Goal: Information Seeking & Learning: Learn about a topic

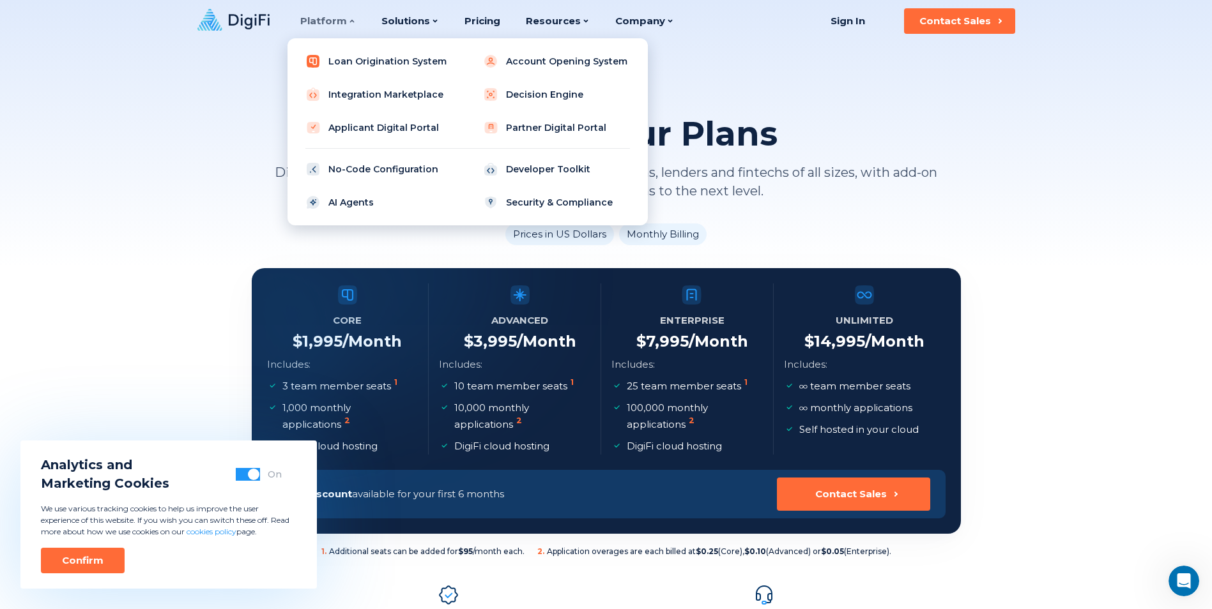
click at [327, 59] on link "Loan Origination System" at bounding box center [379, 62] width 162 height 26
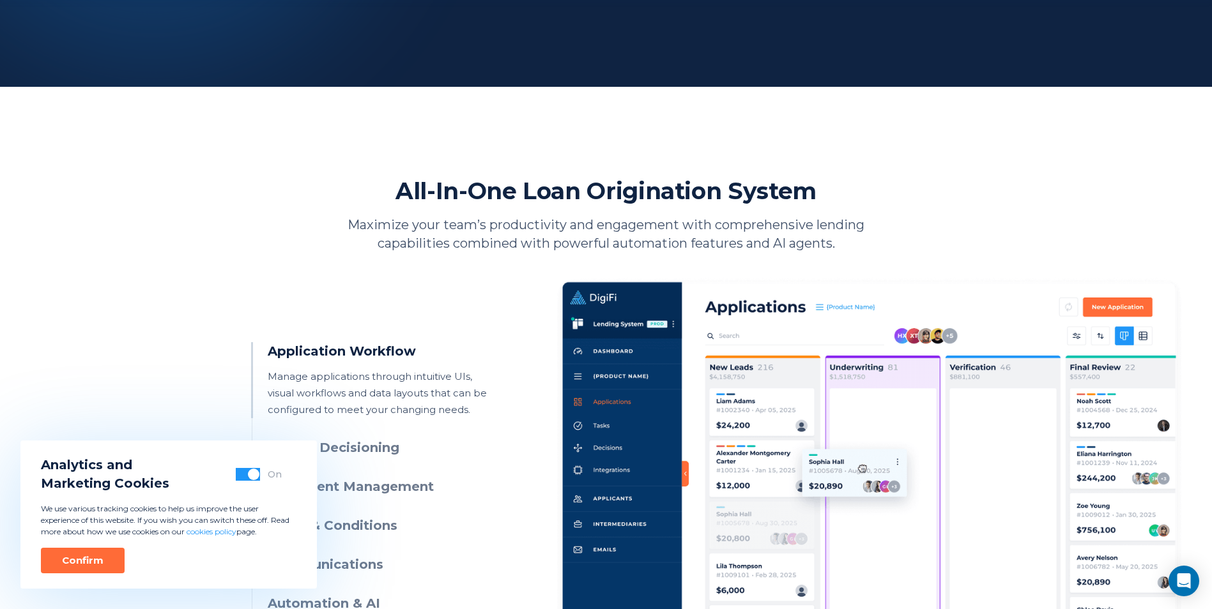
scroll to position [575, 0]
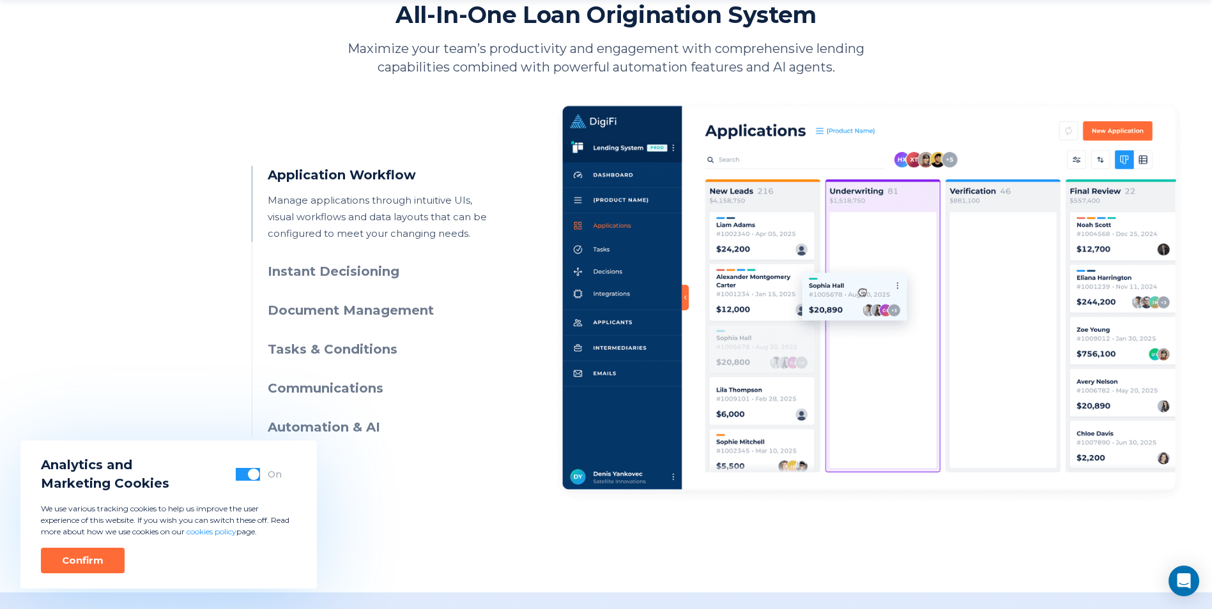
click at [347, 273] on h3 "Instant Decisioning" at bounding box center [384, 272] width 232 height 19
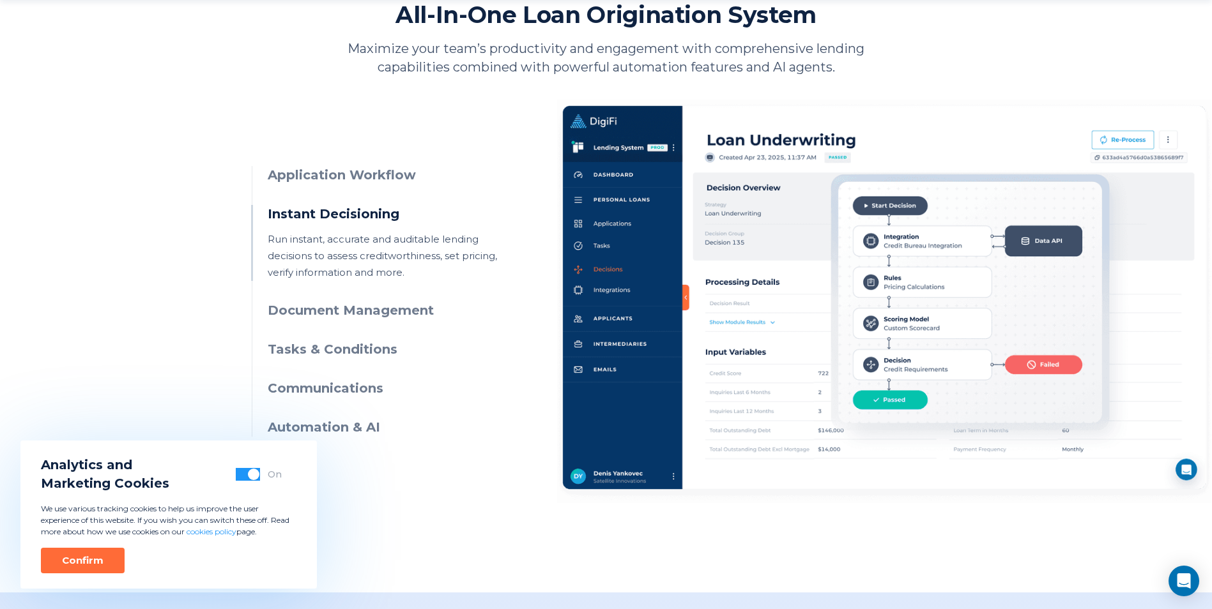
click at [363, 312] on h3 "Document Management" at bounding box center [384, 310] width 232 height 19
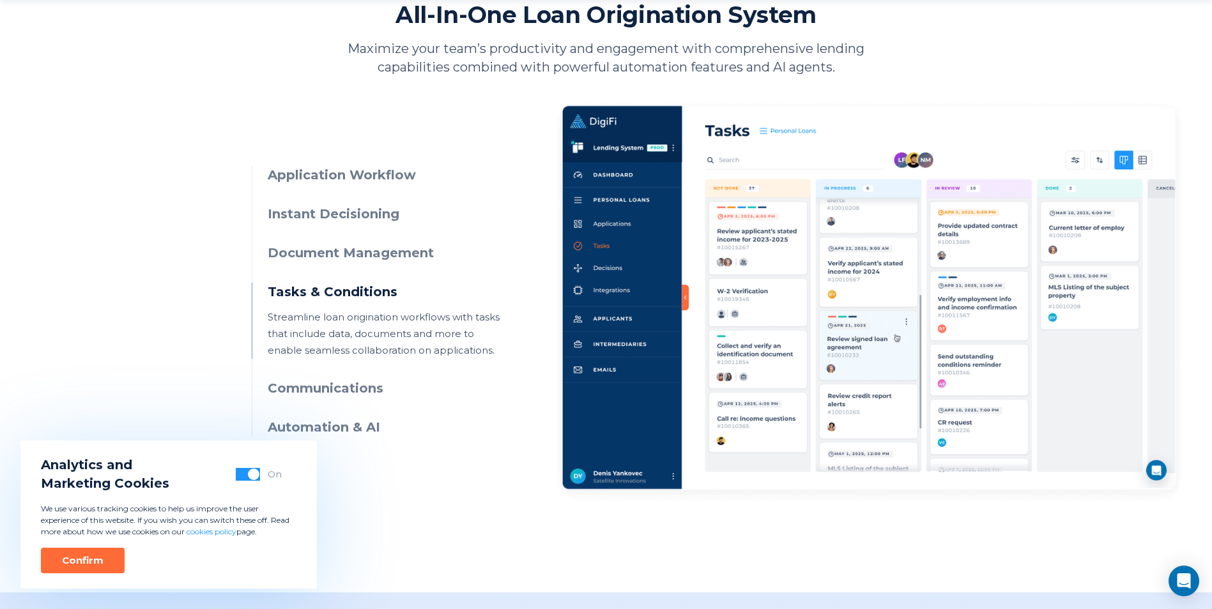
click at [334, 391] on h3 "Communications" at bounding box center [384, 388] width 232 height 19
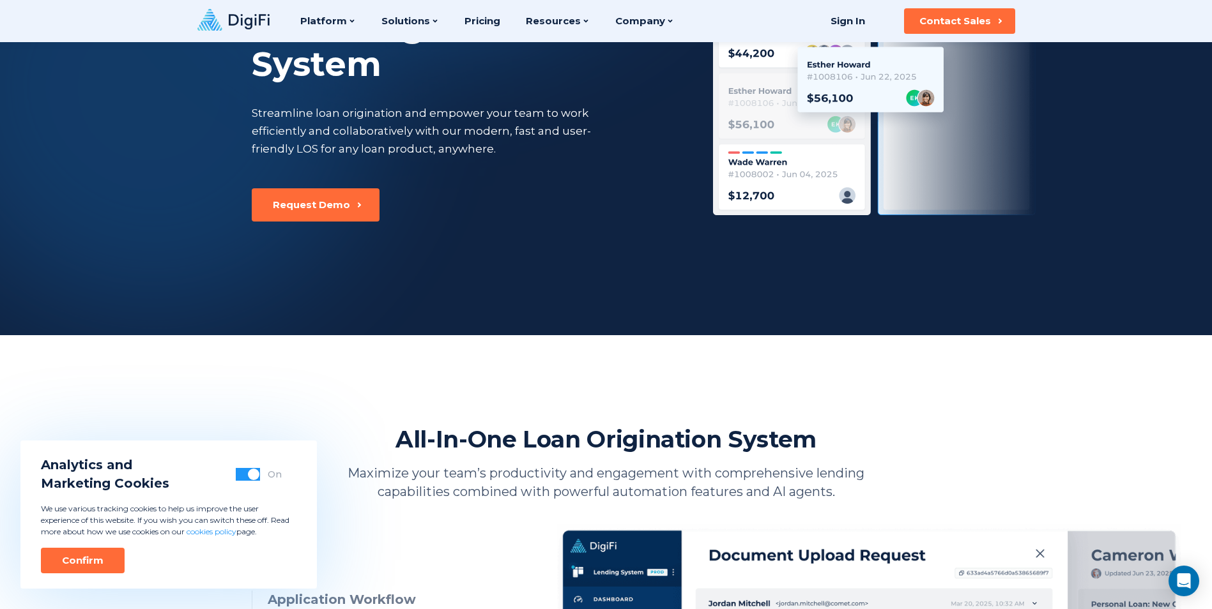
scroll to position [0, 0]
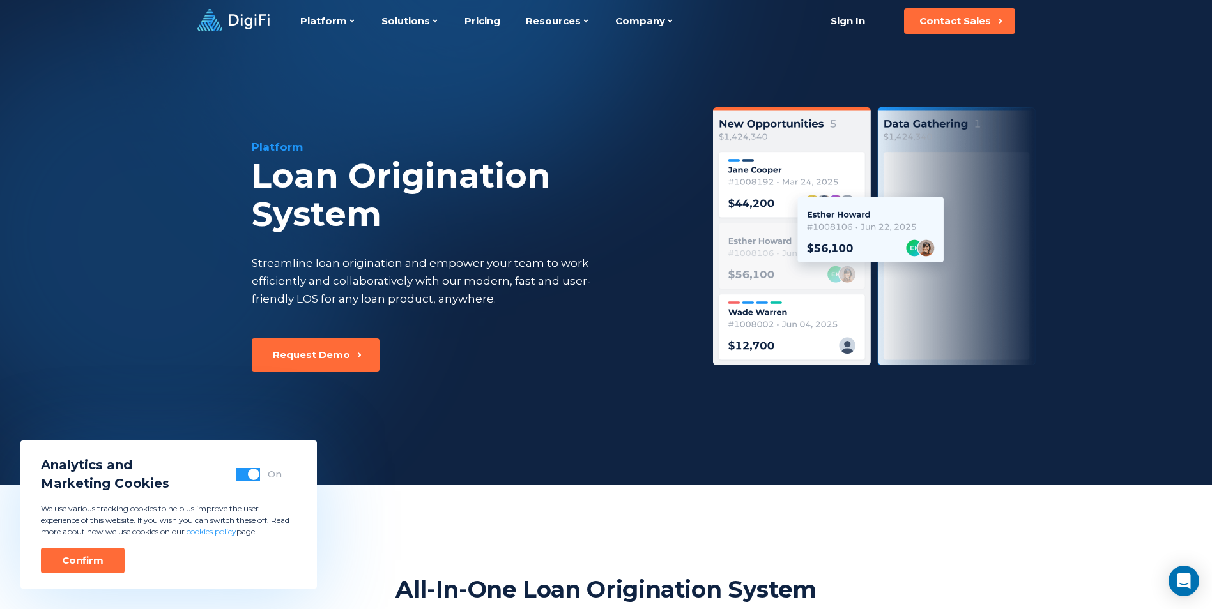
click at [254, 17] on icon at bounding box center [233, 20] width 72 height 22
